Goal: Task Accomplishment & Management: Use online tool/utility

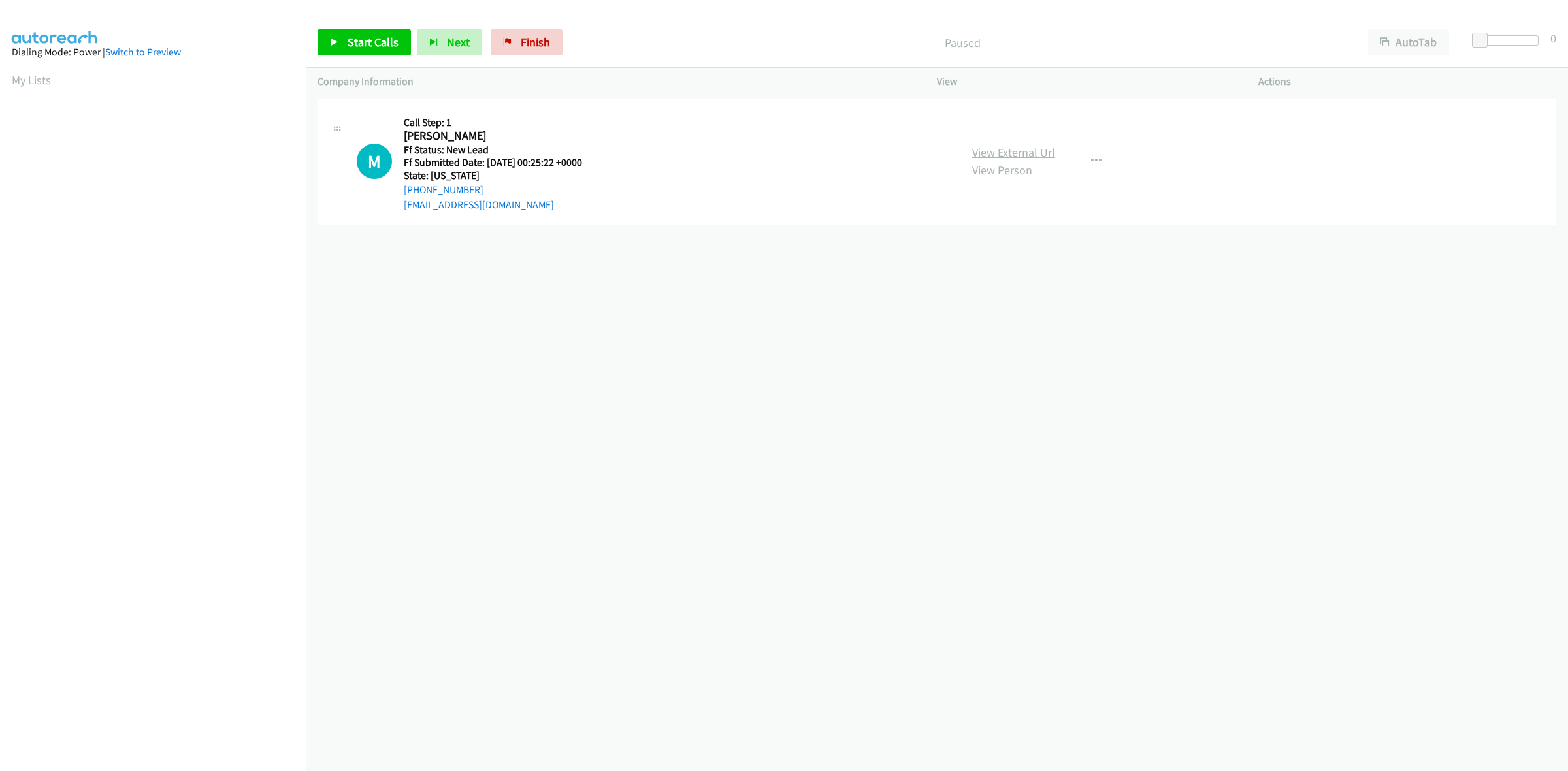
click at [1025, 149] on link "View External Url" at bounding box center [1014, 152] width 83 height 15
drag, startPoint x: 396, startPoint y: 37, endPoint x: 468, endPoint y: 52, distance: 73.5
click at [396, 37] on link "Start Calls" at bounding box center [364, 41] width 94 height 26
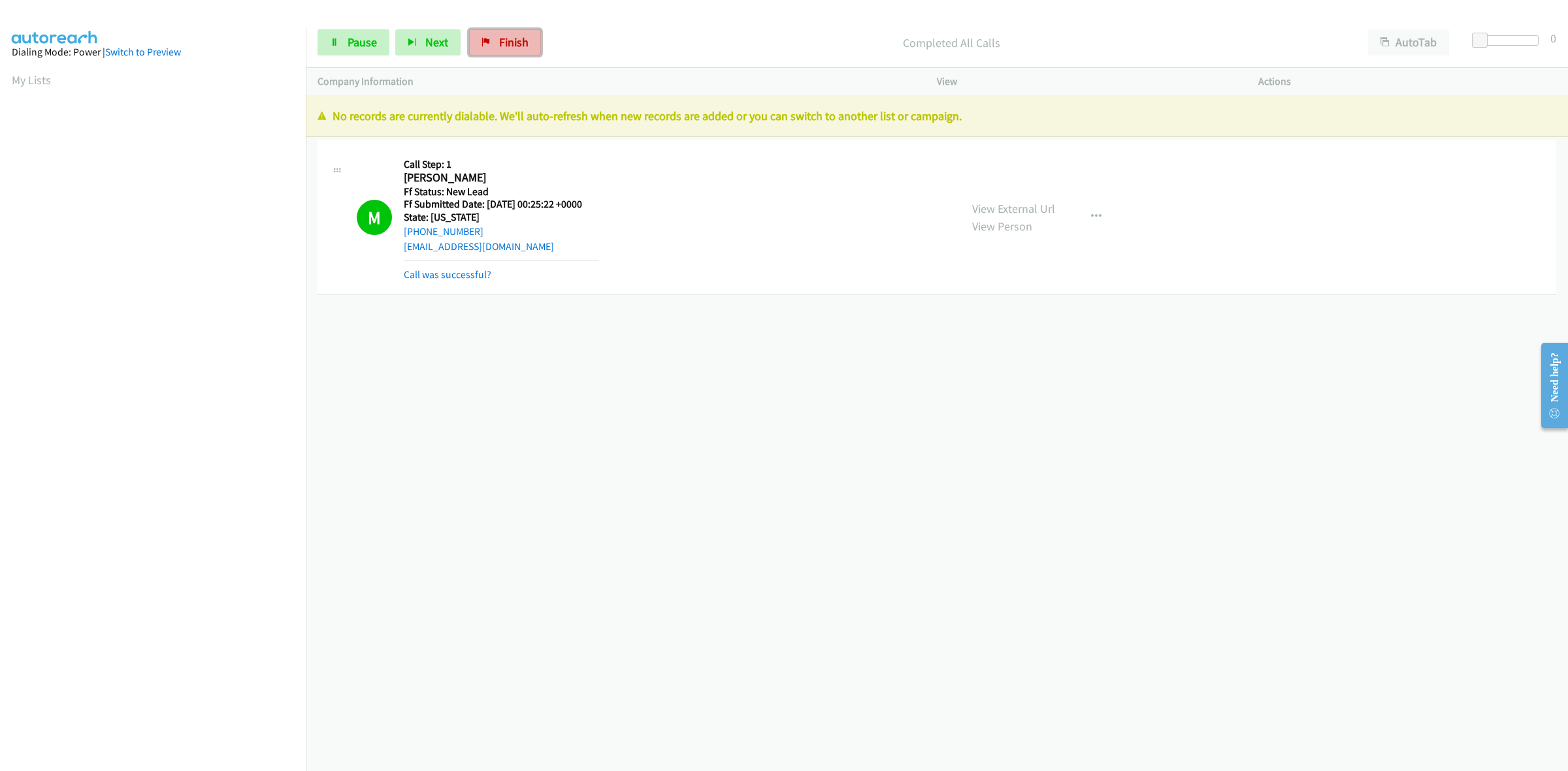
click at [505, 43] on span "Finish" at bounding box center [514, 42] width 29 height 15
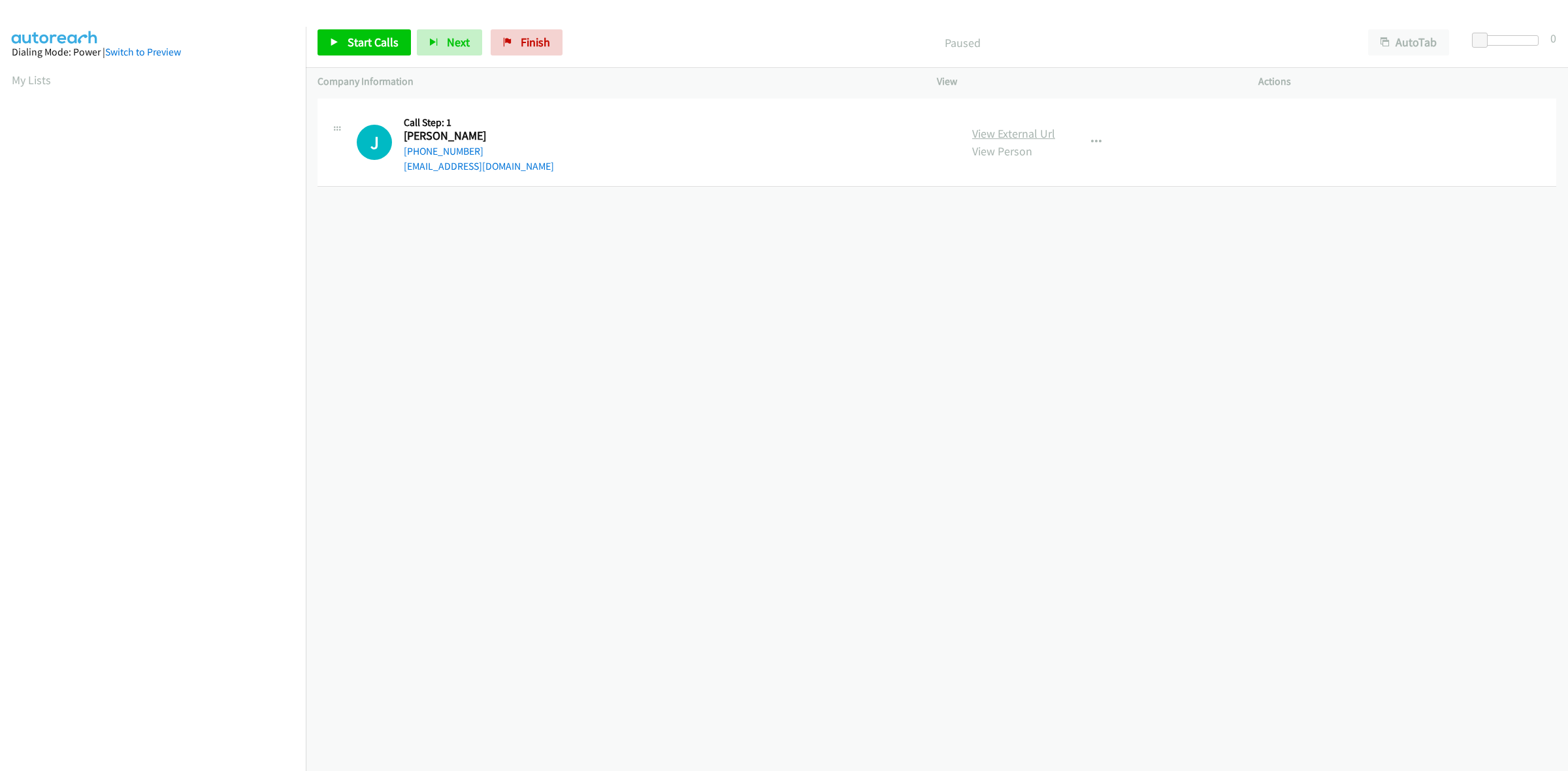
click at [1034, 135] on link "View External Url" at bounding box center [1014, 134] width 83 height 15
click at [367, 44] on span "Start Calls" at bounding box center [373, 42] width 51 height 15
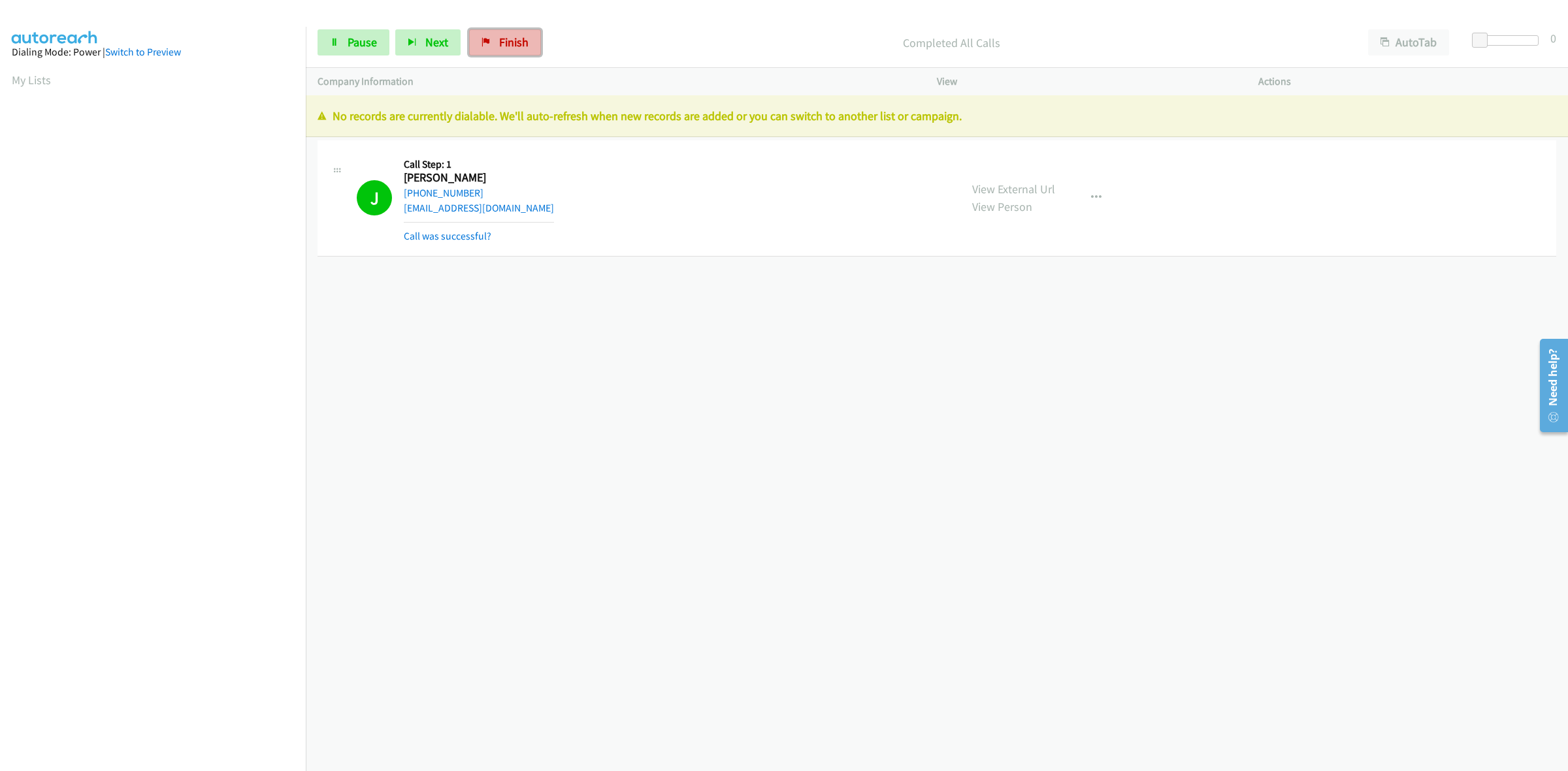
drag, startPoint x: 512, startPoint y: 43, endPoint x: 856, endPoint y: 87, distance: 346.8
click at [512, 43] on span "Finish" at bounding box center [514, 42] width 29 height 15
